Goal: Information Seeking & Learning: Check status

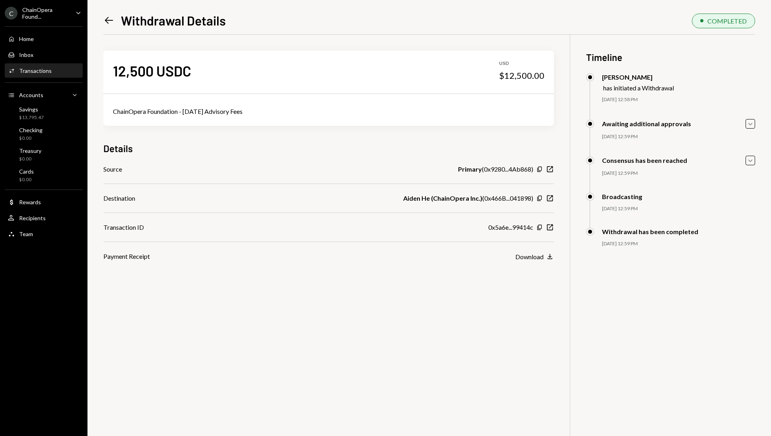
click at [108, 20] on icon at bounding box center [109, 20] width 8 height 7
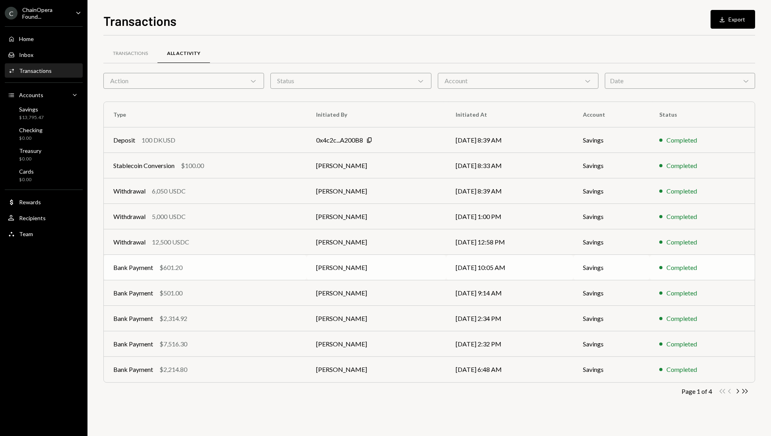
click at [259, 265] on div "Bank Payment $601.20" at bounding box center [205, 268] width 184 height 10
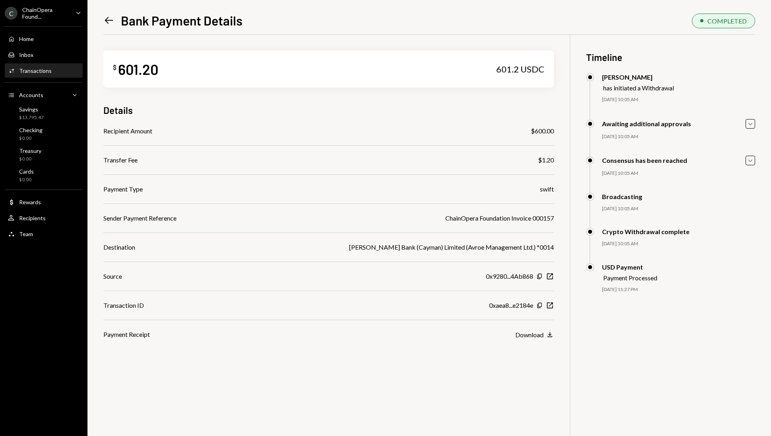
click at [109, 23] on icon "Left Arrow" at bounding box center [108, 20] width 11 height 11
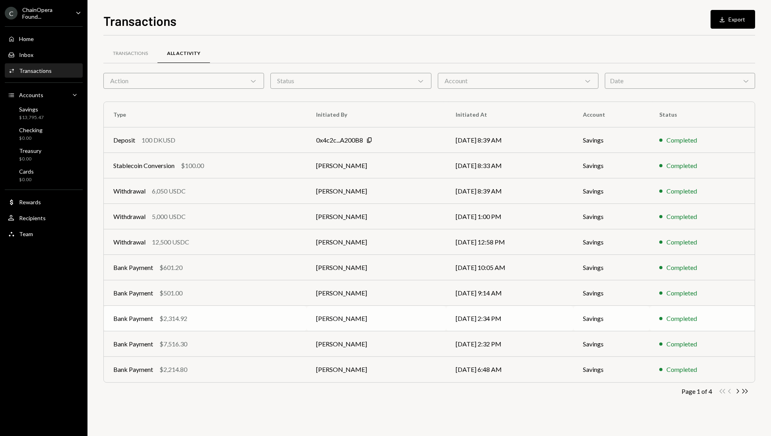
click at [247, 323] on td "Bank Payment $2,314.92" at bounding box center [205, 318] width 203 height 25
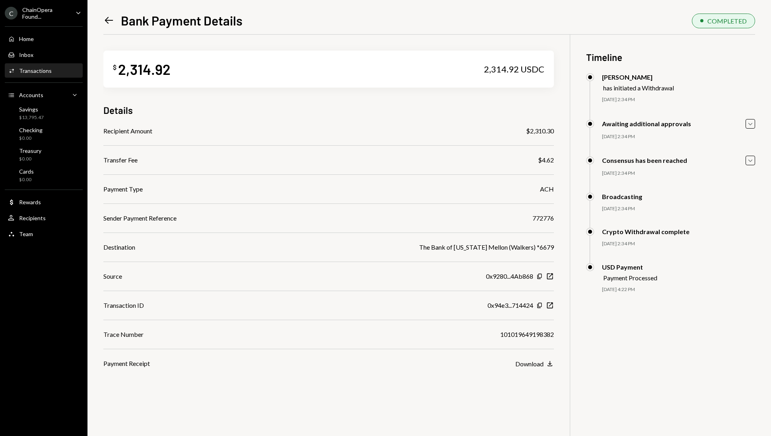
click at [110, 26] on icon "Left Arrow" at bounding box center [108, 20] width 11 height 11
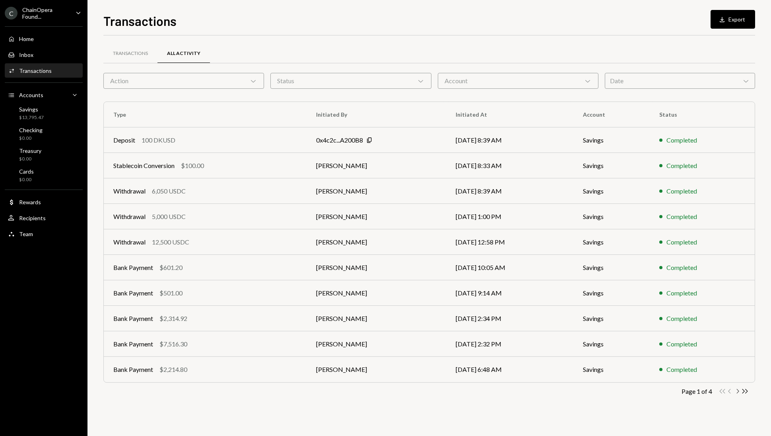
click at [738, 391] on icon "Chevron Right" at bounding box center [738, 391] width 8 height 8
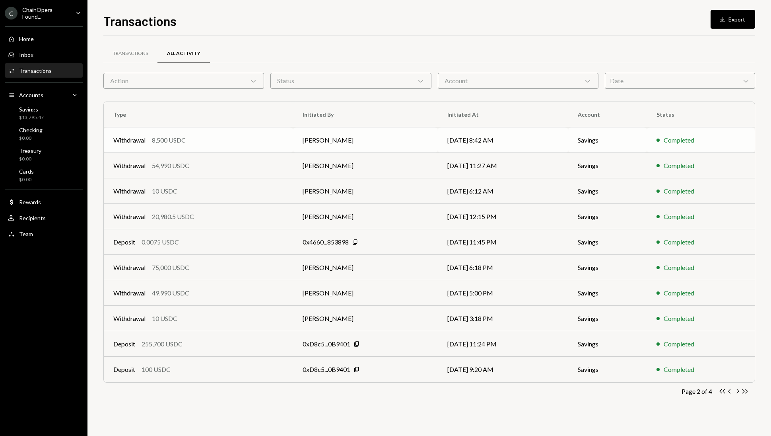
click at [382, 143] on td "[PERSON_NAME]" at bounding box center [365, 139] width 145 height 25
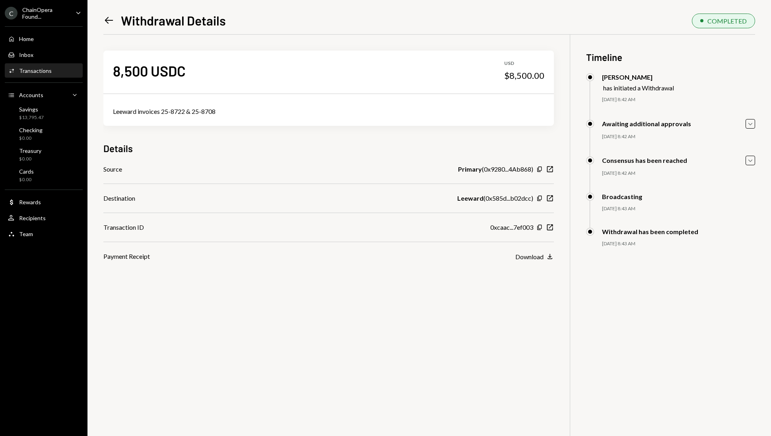
click at [374, 148] on div "Details" at bounding box center [328, 148] width 451 height 13
click at [111, 23] on icon "Left Arrow" at bounding box center [108, 20] width 11 height 11
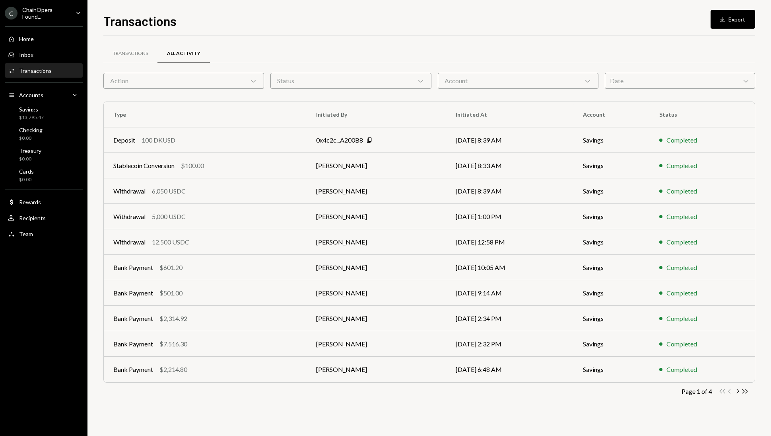
click at [729, 392] on div "Double Arrow Left Chevron Left Chevron Right Double Arrow Right" at bounding box center [734, 391] width 30 height 8
click at [34, 36] on div "Home Home" at bounding box center [44, 38] width 72 height 7
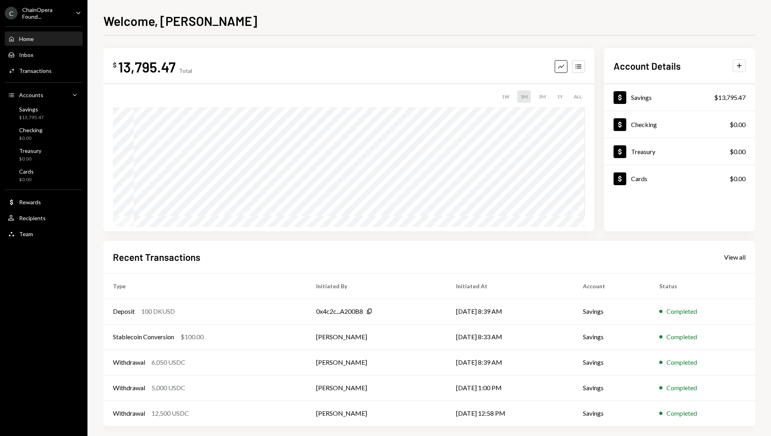
click at [53, 11] on div "ChainOpera Found..." at bounding box center [45, 13] width 47 height 14
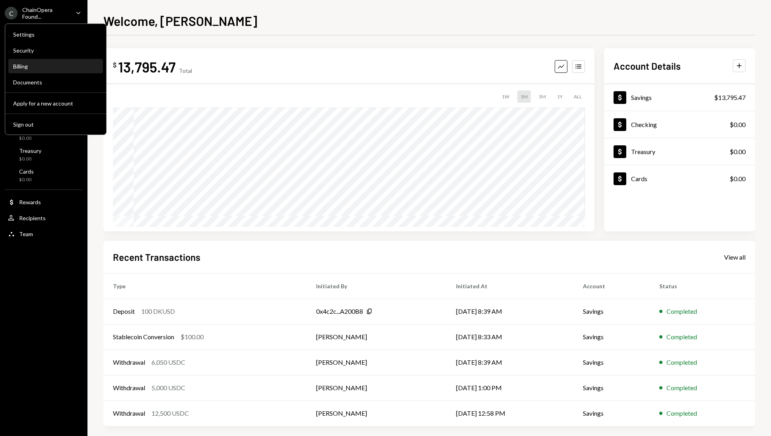
click at [33, 66] on div "Billing" at bounding box center [55, 66] width 85 height 7
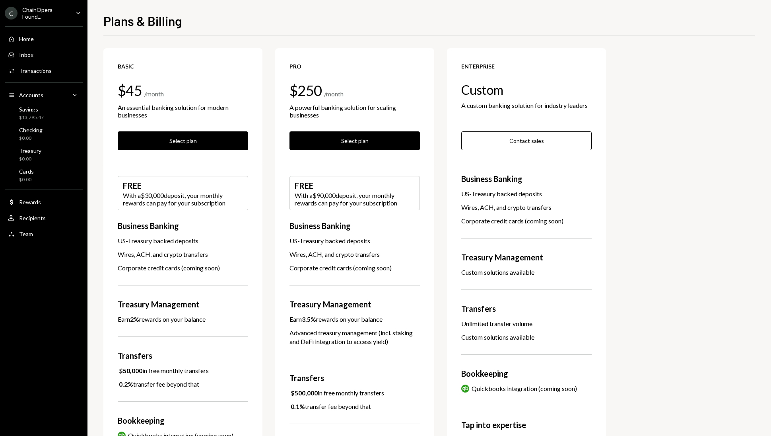
click at [48, 13] on div "ChainOpera Found..." at bounding box center [45, 13] width 47 height 14
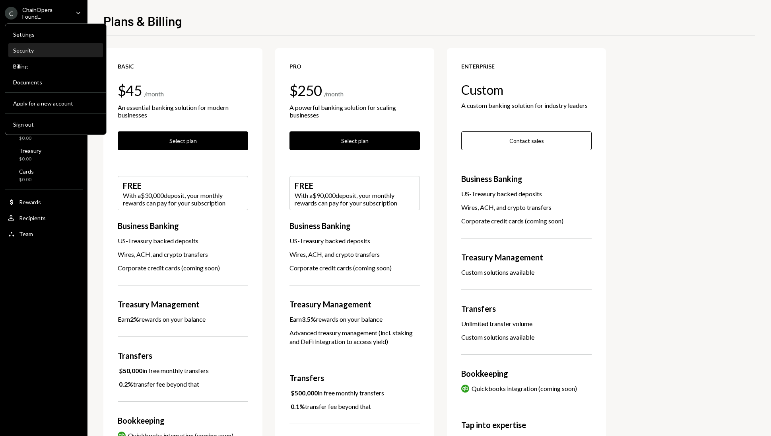
click at [46, 51] on div "Security" at bounding box center [55, 50] width 85 height 7
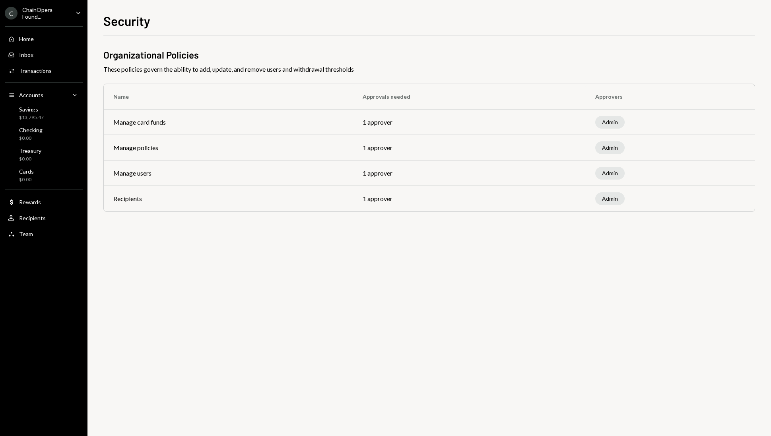
click at [48, 15] on div "ChainOpera Found..." at bounding box center [45, 13] width 47 height 14
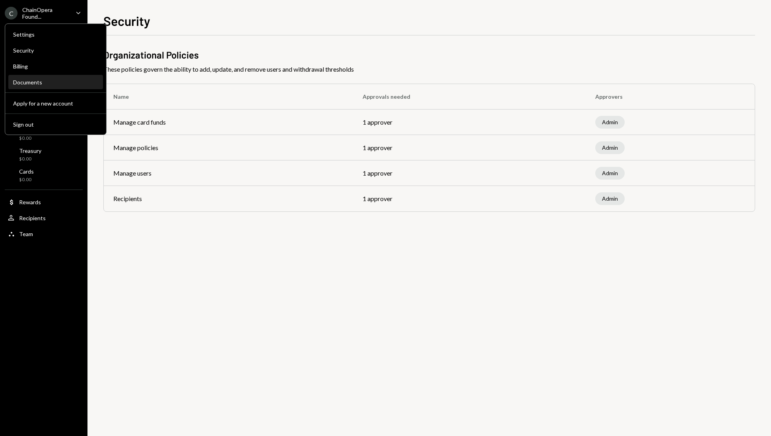
click at [63, 84] on div "Documents" at bounding box center [55, 82] width 85 height 7
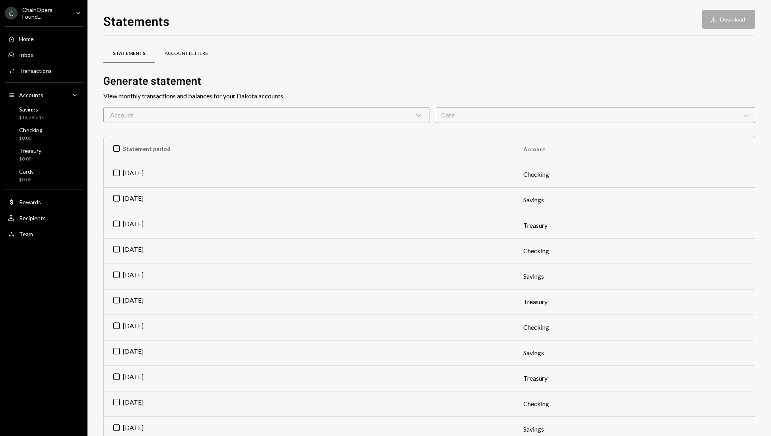
click at [181, 52] on div "Account Letters" at bounding box center [186, 53] width 43 height 7
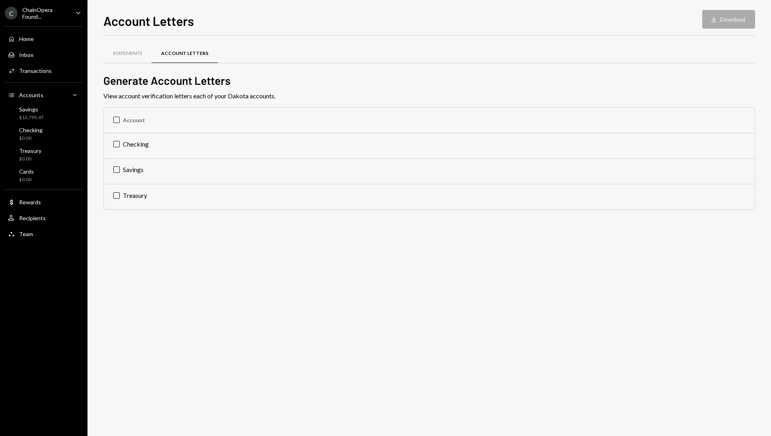
click at [74, 23] on div "Home Home Inbox Inbox Activities Transactions Accounts Accounts Caret Down Savi…" at bounding box center [44, 131] width 88 height 221
click at [60, 18] on div "ChainOpera Found..." at bounding box center [45, 13] width 47 height 14
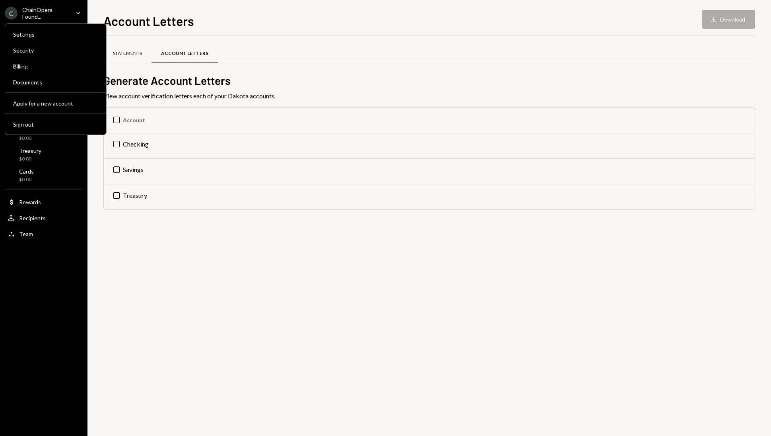
click at [139, 47] on div "Statements" at bounding box center [127, 53] width 48 height 19
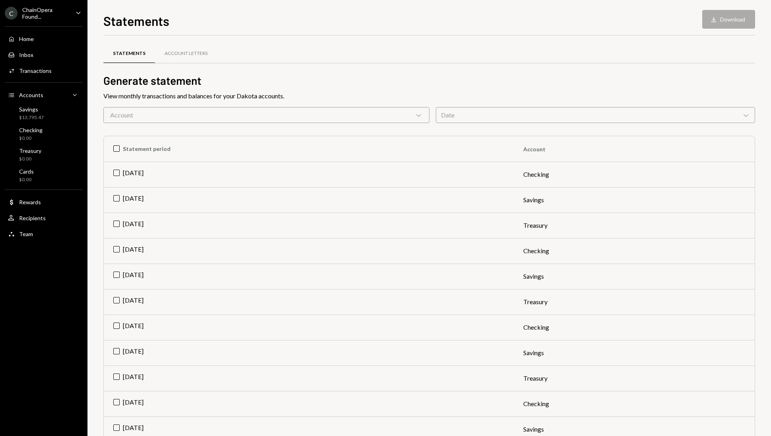
click at [63, 9] on div "ChainOpera Found..." at bounding box center [45, 13] width 47 height 14
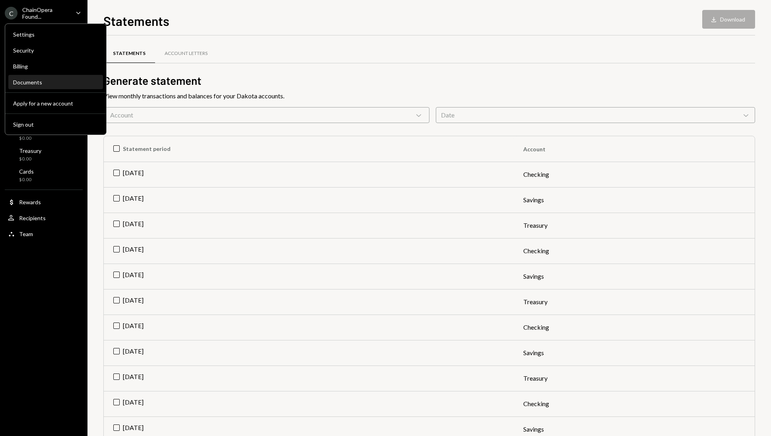
click at [46, 82] on div "Documents" at bounding box center [55, 82] width 85 height 7
click at [50, 82] on div "Documents" at bounding box center [55, 82] width 85 height 7
click at [225, 18] on div "Statements Download Download" at bounding box center [429, 20] width 652 height 18
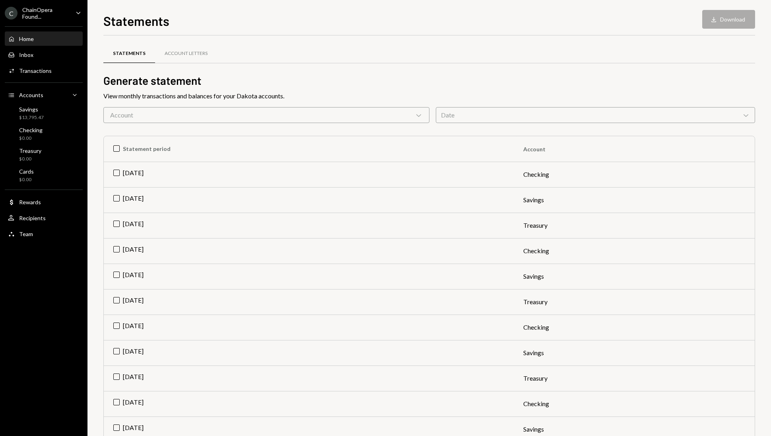
click at [58, 43] on div "Home Home" at bounding box center [44, 39] width 72 height 14
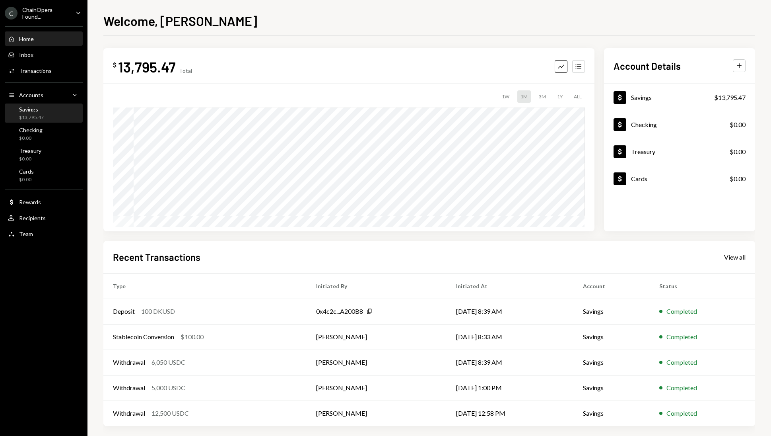
click at [53, 112] on div "Savings $13,795.47" at bounding box center [44, 113] width 72 height 15
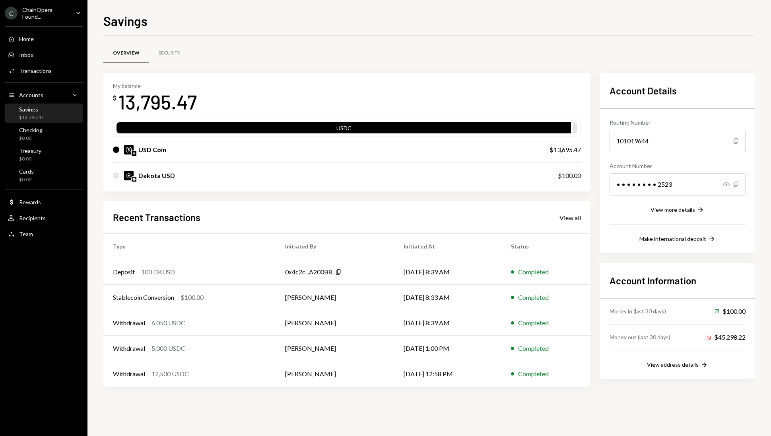
click at [201, 196] on div "My balance $ 13,795.47 USDC USD Coin $13,695.47 Dakota USD $100.00 Recent Trans…" at bounding box center [346, 229] width 487 height 313
click at [148, 152] on div "USD Coin" at bounding box center [152, 150] width 28 height 10
click at [136, 152] on img at bounding box center [134, 153] width 5 height 5
click at [132, 154] on img at bounding box center [134, 153] width 5 height 5
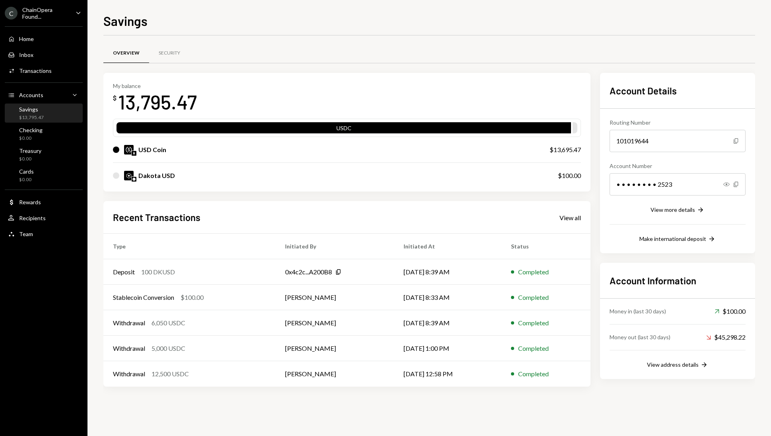
click at [132, 154] on img at bounding box center [134, 153] width 5 height 5
click at [701, 366] on icon "Right Arrow" at bounding box center [705, 364] width 8 height 8
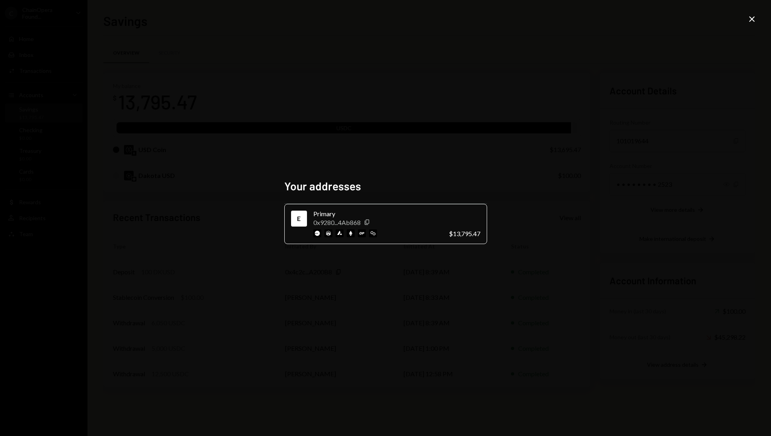
click at [302, 220] on div "E" at bounding box center [299, 218] width 13 height 13
click at [367, 222] on icon "button" at bounding box center [367, 222] width 4 height 5
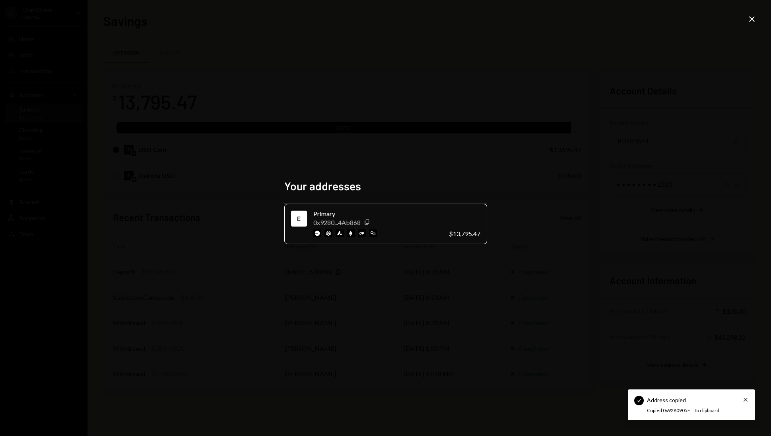
click at [519, 269] on div "Your addresses E Primary 0x9280...4Ab868 Copy $13,795.47 Close" at bounding box center [385, 218] width 771 height 436
click at [751, 21] on icon "Close" at bounding box center [753, 19] width 10 height 10
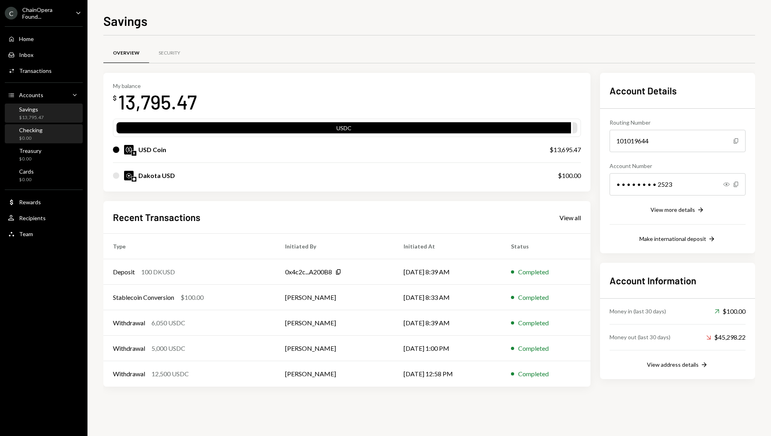
click at [55, 138] on div "Checking $0.00" at bounding box center [44, 134] width 72 height 15
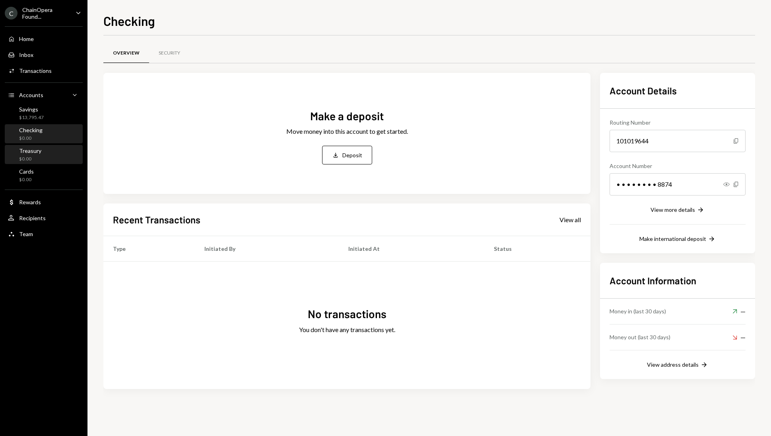
click at [53, 157] on div "Treasury $0.00" at bounding box center [44, 154] width 72 height 15
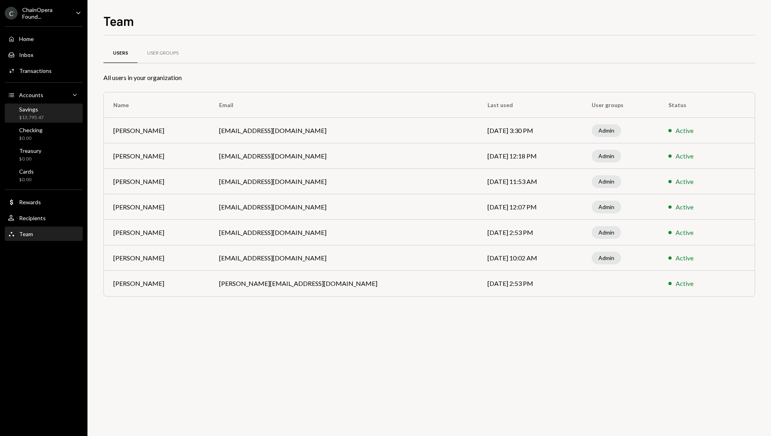
click at [44, 110] on div "Savings $13,795.47" at bounding box center [44, 113] width 72 height 15
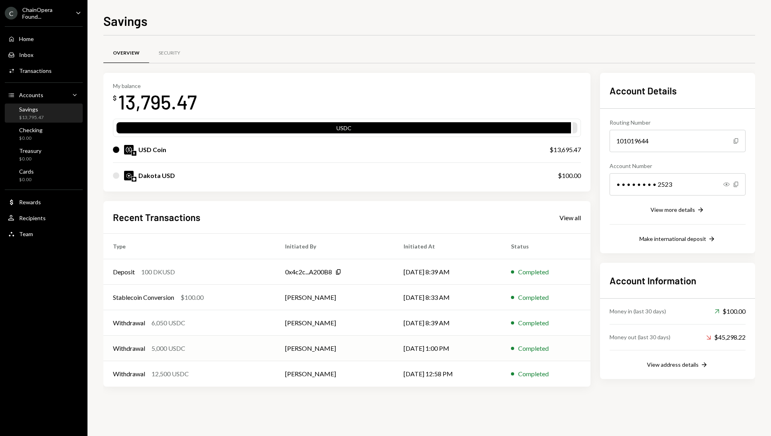
click at [253, 347] on div "Withdrawal 5,000 USDC" at bounding box center [189, 348] width 153 height 10
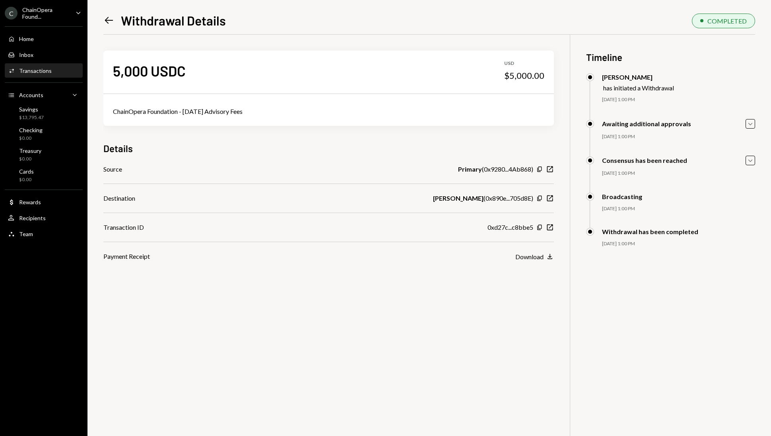
click at [110, 25] on icon "Left Arrow" at bounding box center [108, 20] width 11 height 11
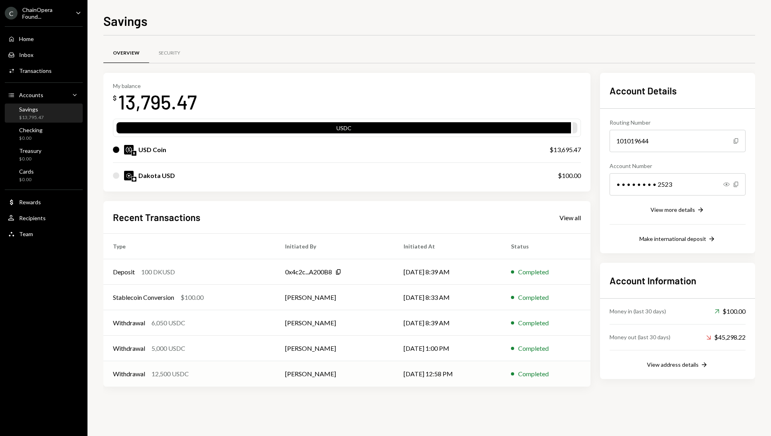
click at [187, 376] on div "12,500 USDC" at bounding box center [170, 374] width 37 height 10
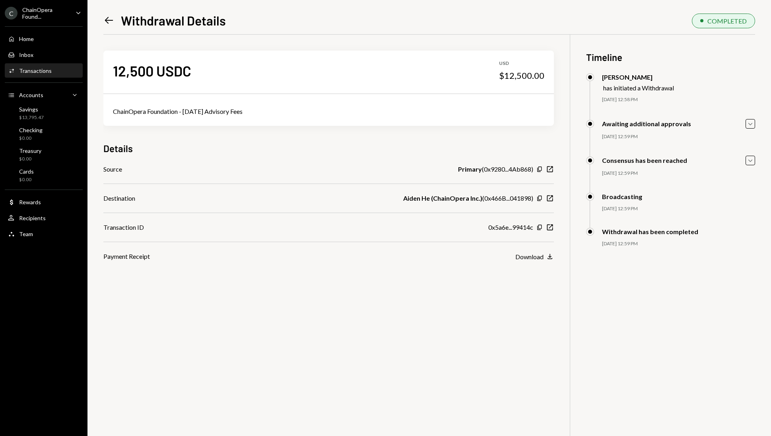
click at [109, 20] on icon at bounding box center [109, 20] width 8 height 7
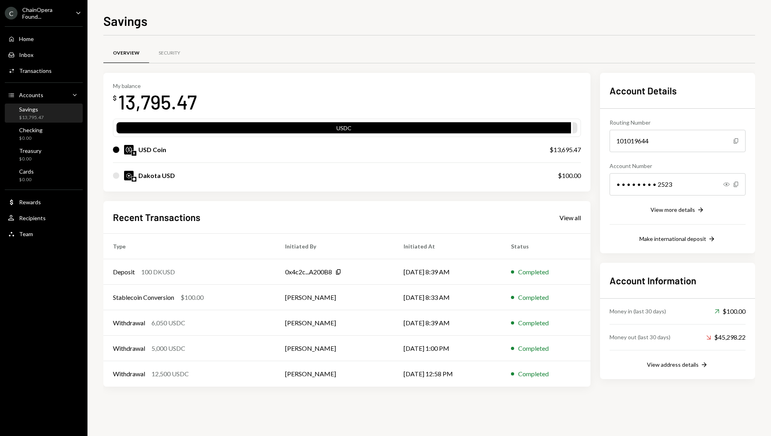
click at [246, 45] on div "Overview Security" at bounding box center [429, 53] width 652 height 20
click at [247, 56] on div "Overview Security" at bounding box center [429, 53] width 652 height 20
click at [210, 65] on div "Overview Security" at bounding box center [429, 57] width 652 height 29
click at [180, 54] on div "Security" at bounding box center [169, 53] width 41 height 19
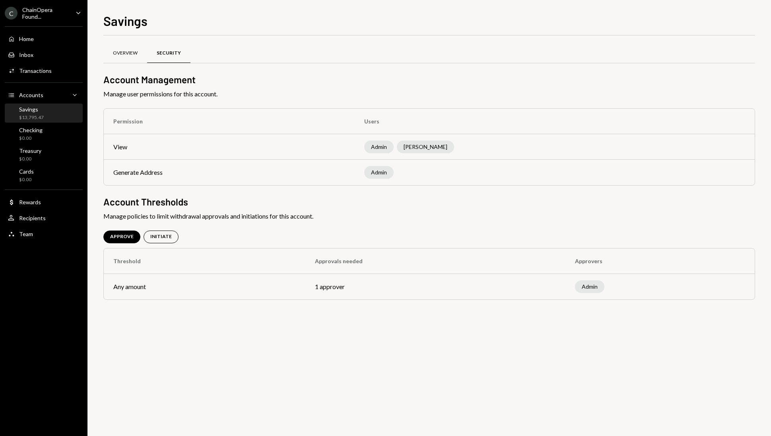
click at [130, 54] on div "Overview" at bounding box center [125, 53] width 25 height 7
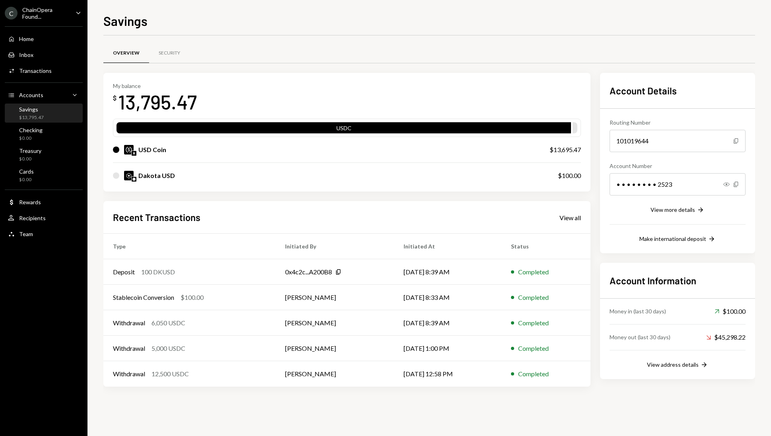
click at [220, 191] on div "My balance $ 13,795.47 USDC USD Coin $13,695.47 Dakota USD $100.00" at bounding box center [346, 132] width 487 height 119
click at [132, 152] on img at bounding box center [134, 153] width 5 height 5
click at [138, 154] on div "USD Coin" at bounding box center [323, 150] width 421 height 10
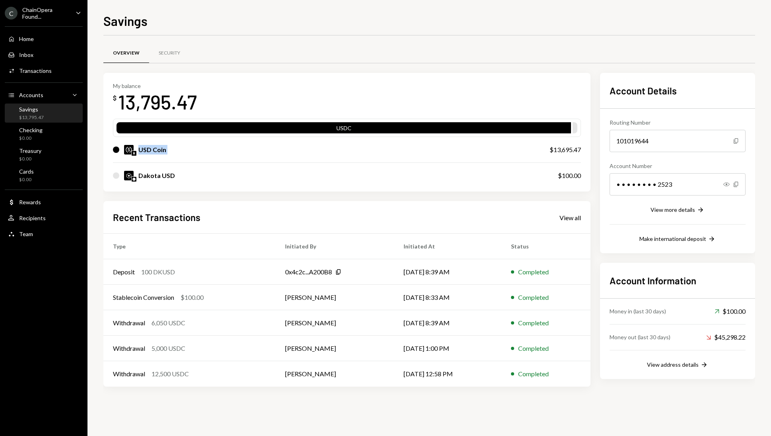
click at [138, 154] on div "USD Coin" at bounding box center [323, 150] width 421 height 10
click at [232, 89] on div "My balance $ 13,795.47" at bounding box center [347, 98] width 468 height 32
click at [42, 40] on div "Home Home" at bounding box center [44, 38] width 72 height 7
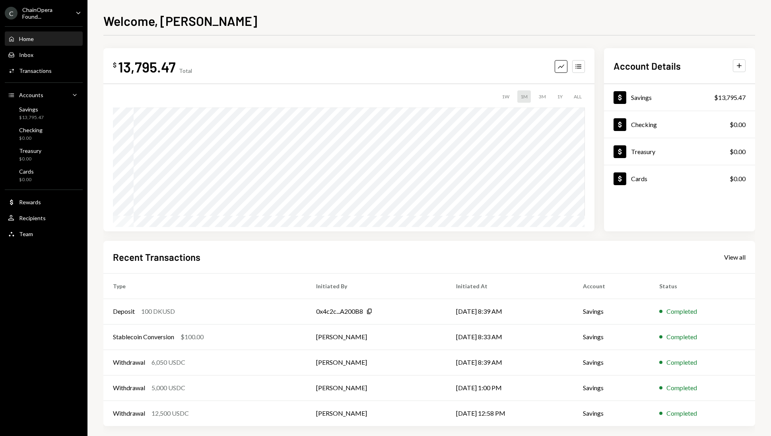
click at [45, 39] on div "Home Home" at bounding box center [44, 38] width 72 height 7
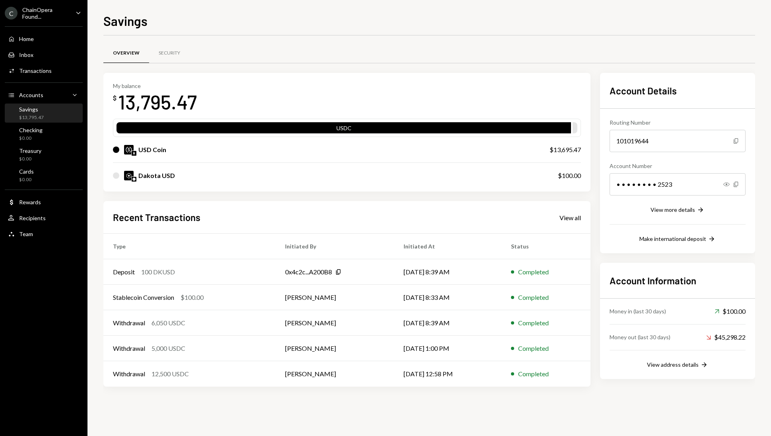
click at [46, 111] on div "Savings $13,795.47" at bounding box center [44, 113] width 72 height 15
click at [170, 50] on div "Security" at bounding box center [169, 53] width 21 height 7
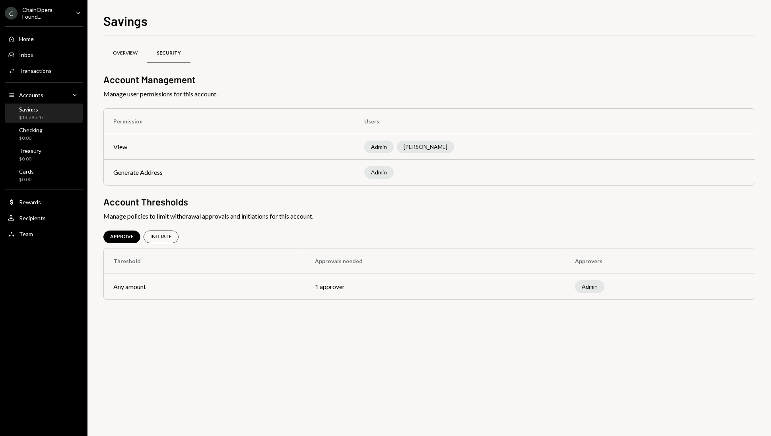
click at [132, 50] on div "Overview" at bounding box center [125, 53] width 25 height 7
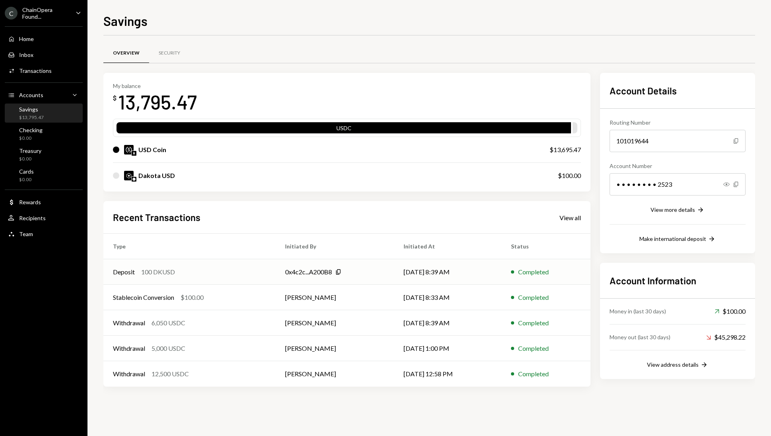
click at [238, 267] on div "Deposit 100 DKUSD" at bounding box center [189, 272] width 153 height 10
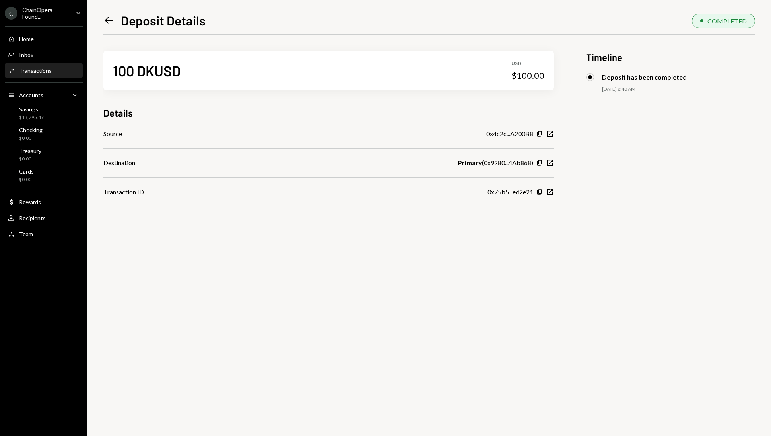
click at [110, 20] on icon "Left Arrow" at bounding box center [108, 20] width 11 height 11
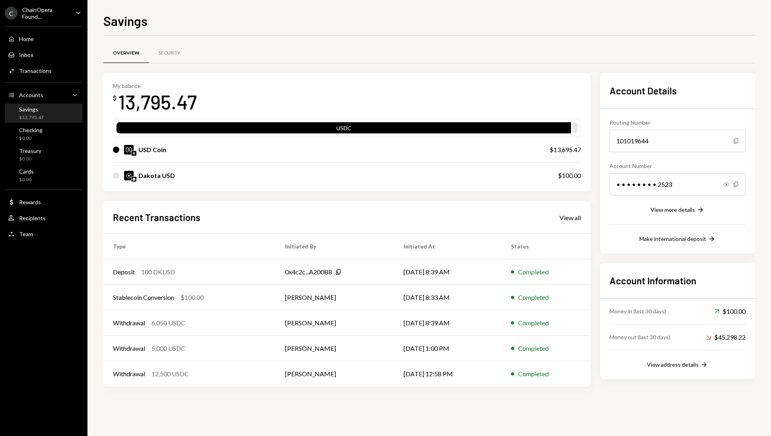
click at [50, 111] on div "Savings $13,795.47" at bounding box center [44, 113] width 72 height 15
click at [40, 114] on div "$13,795.47" at bounding box center [31, 117] width 25 height 7
click at [297, 126] on div "USDC" at bounding box center [344, 129] width 455 height 11
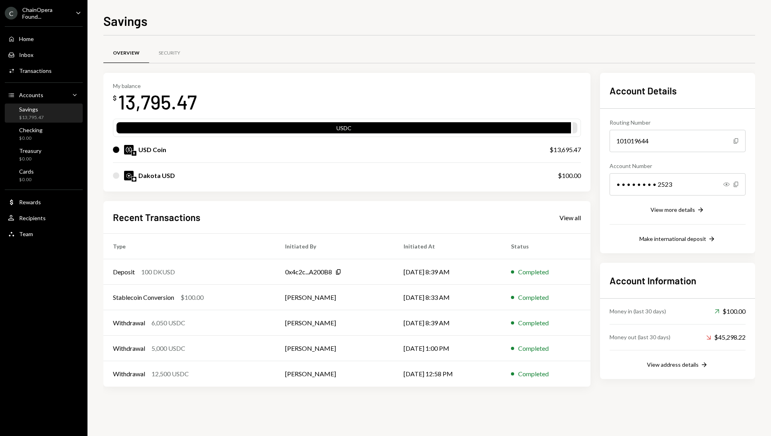
click at [558, 127] on div "USDC" at bounding box center [344, 129] width 455 height 11
click at [531, 152] on div "USD Coin" at bounding box center [323, 150] width 421 height 10
click at [531, 181] on div "Dakota USD $100.00" at bounding box center [347, 175] width 468 height 25
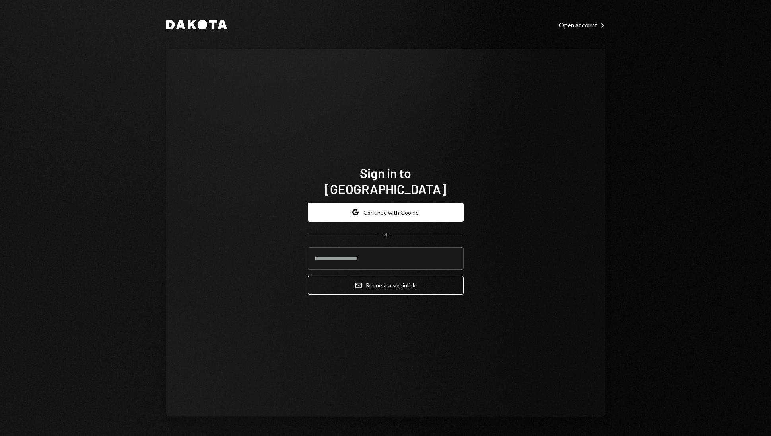
type input "**********"
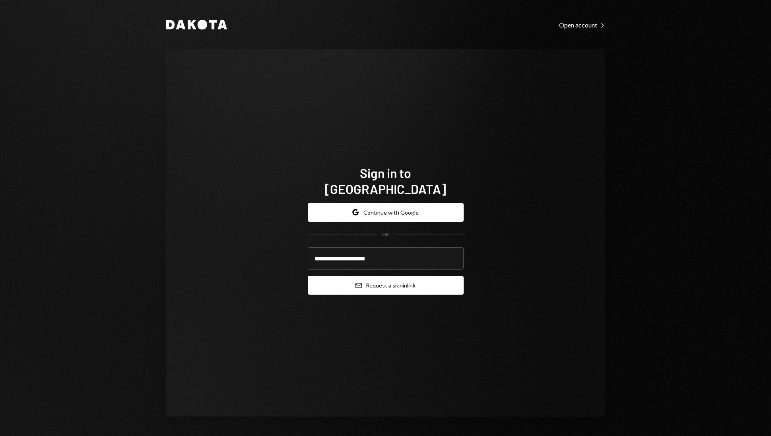
click at [389, 276] on button "Email Request a sign in link" at bounding box center [386, 285] width 156 height 19
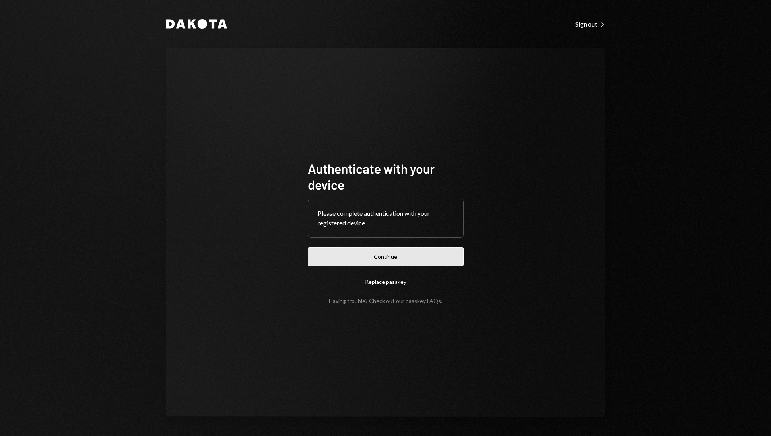
click at [400, 261] on button "Continue" at bounding box center [386, 256] width 156 height 19
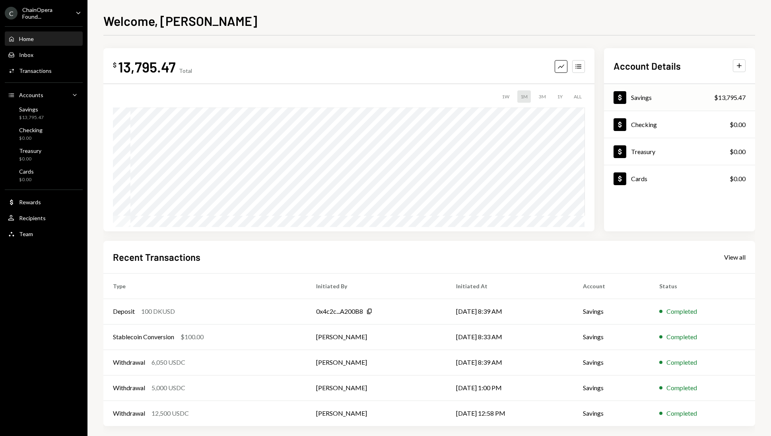
click at [687, 97] on div "Dollar Savings $13,795.47" at bounding box center [679, 98] width 151 height 26
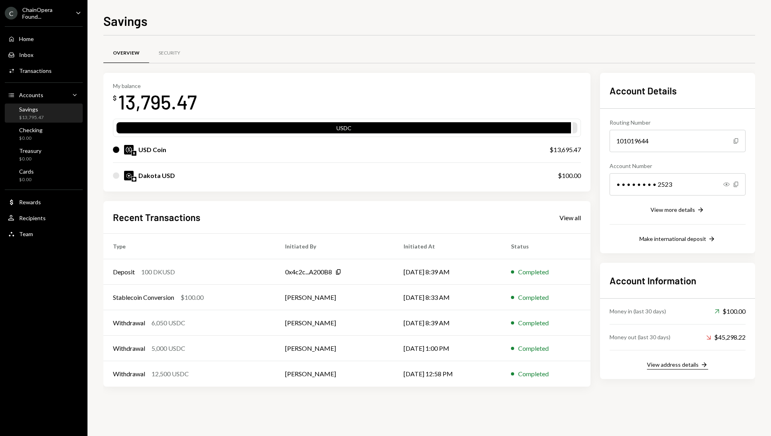
click at [672, 361] on div "View address details" at bounding box center [673, 364] width 52 height 7
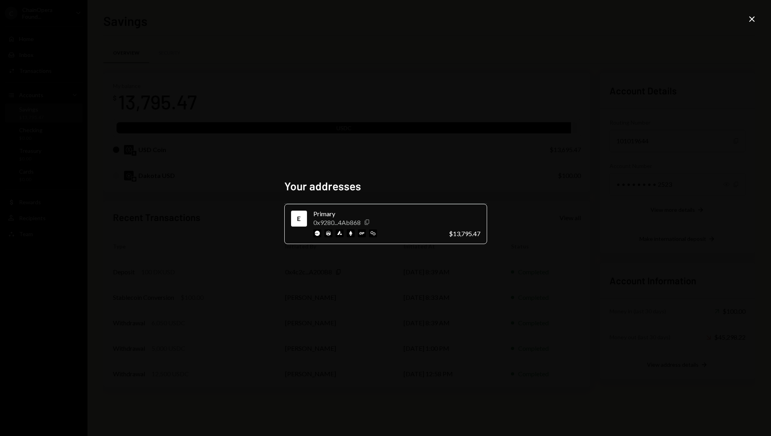
click at [369, 222] on icon "Copy" at bounding box center [367, 222] width 6 height 6
